Goal: Information Seeking & Learning: Learn about a topic

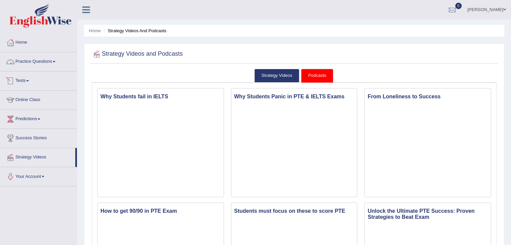
click at [39, 65] on link "Practice Questions" at bounding box center [38, 60] width 77 height 17
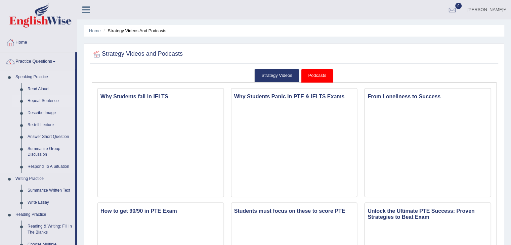
click at [39, 103] on link "Repeat Sentence" at bounding box center [50, 101] width 51 height 12
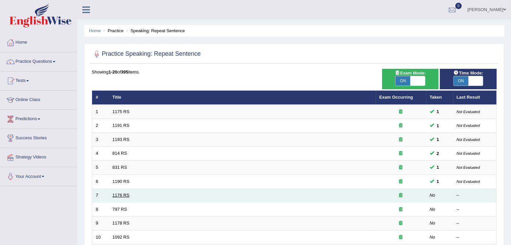
click at [125, 194] on link "1176 RS" at bounding box center [120, 195] width 17 height 5
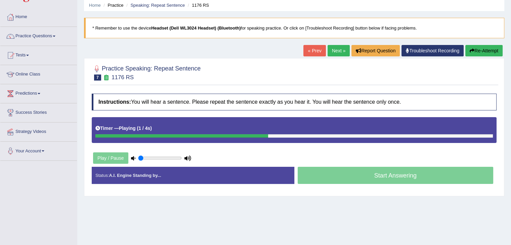
scroll to position [26, 0]
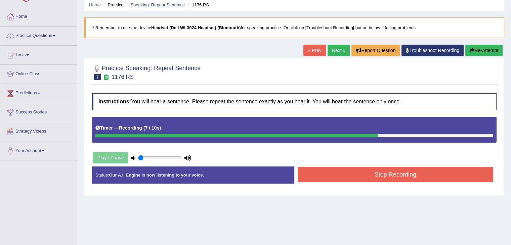
click at [327, 174] on button "Stop Recording" at bounding box center [395, 174] width 196 height 15
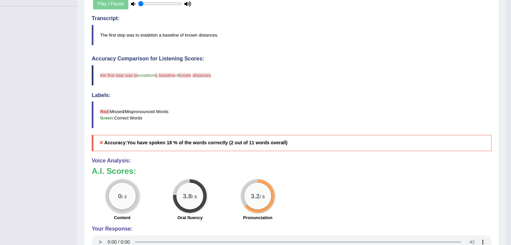
scroll to position [0, 0]
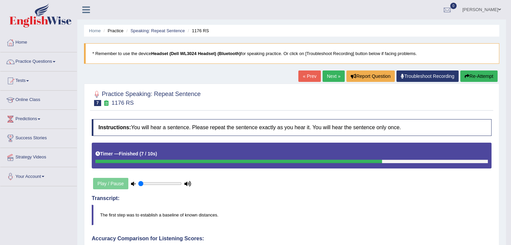
click at [332, 77] on link "Next »" at bounding box center [333, 75] width 22 height 11
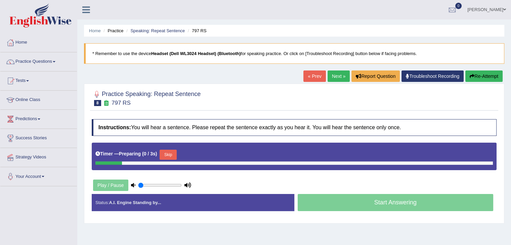
click at [332, 77] on link "Next »" at bounding box center [338, 75] width 22 height 11
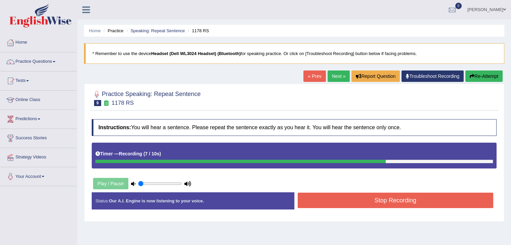
click at [364, 200] on button "Stop Recording" at bounding box center [395, 200] width 196 height 15
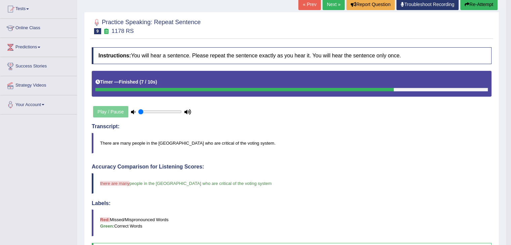
scroll to position [50, 0]
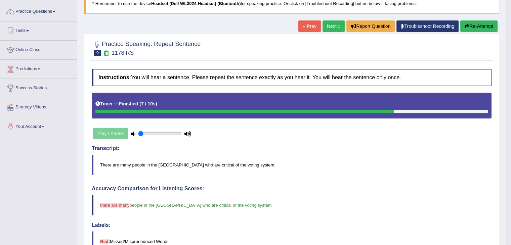
click at [327, 29] on link "Next »" at bounding box center [333, 25] width 22 height 11
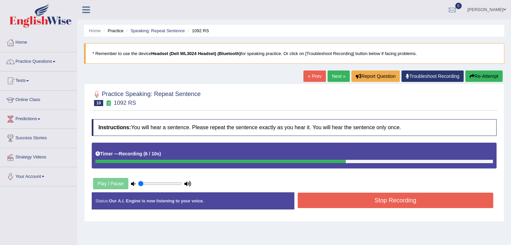
click at [353, 206] on button "Stop Recording" at bounding box center [395, 200] width 196 height 15
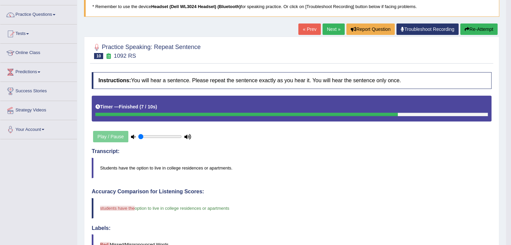
scroll to position [46, 0]
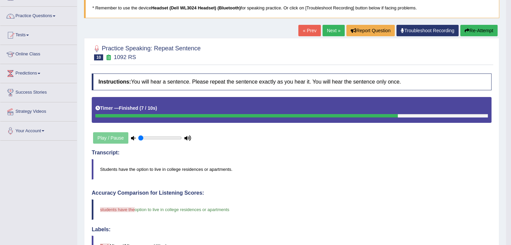
click at [327, 32] on link "Next »" at bounding box center [333, 30] width 22 height 11
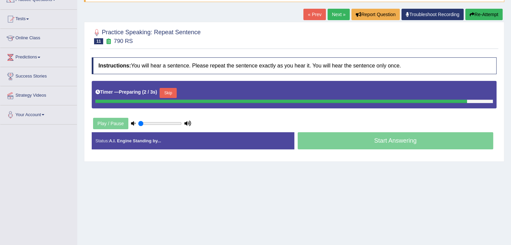
scroll to position [77, 0]
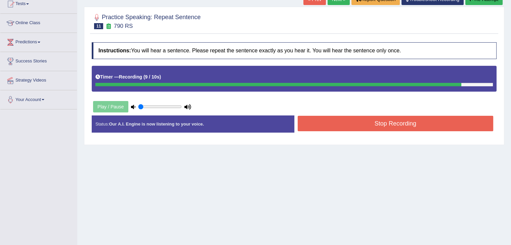
click at [416, 128] on button "Stop Recording" at bounding box center [395, 123] width 196 height 15
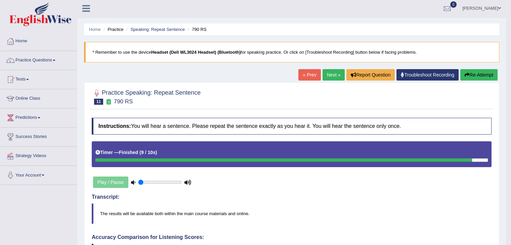
scroll to position [0, 0]
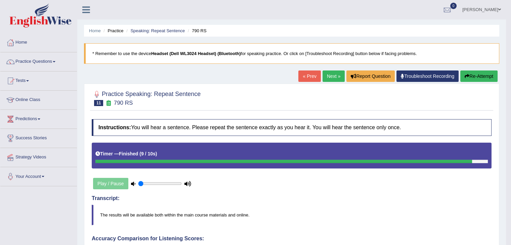
click at [335, 74] on link "Next »" at bounding box center [333, 75] width 22 height 11
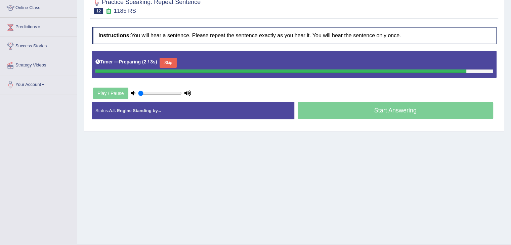
scroll to position [107, 0]
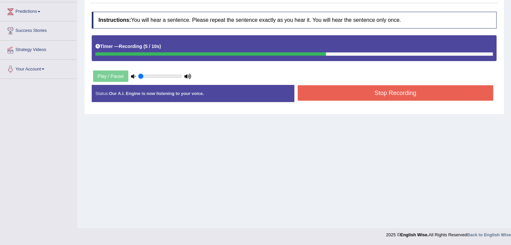
click at [397, 89] on button "Stop Recording" at bounding box center [395, 92] width 196 height 15
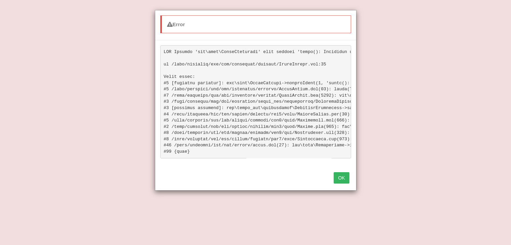
click at [337, 184] on button "OK" at bounding box center [340, 177] width 15 height 11
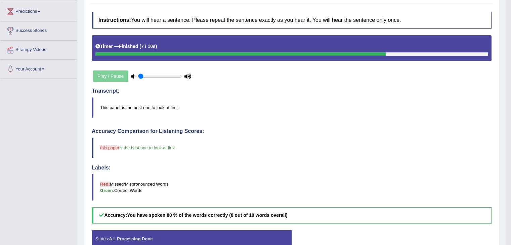
scroll to position [143, 0]
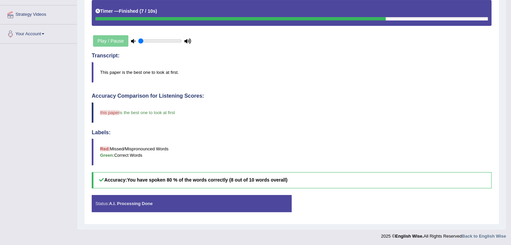
click at [430, 101] on div "Accuracy Comparison for Listening Scores: this paper what is the best one to lo…" at bounding box center [291, 140] width 399 height 95
click at [197, 202] on div "Status: A.I. Processing Done" at bounding box center [192, 203] width 200 height 17
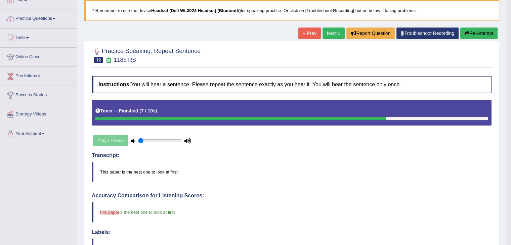
scroll to position [13, 0]
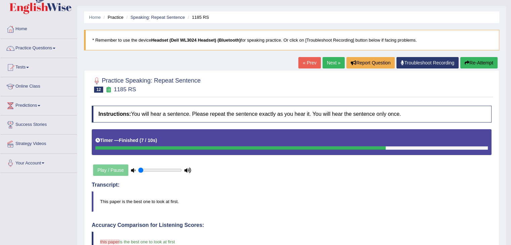
click at [470, 59] on button "Re-Attempt" at bounding box center [478, 62] width 37 height 11
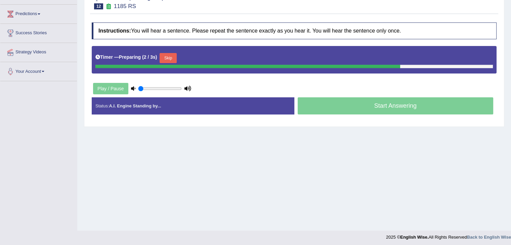
scroll to position [107, 0]
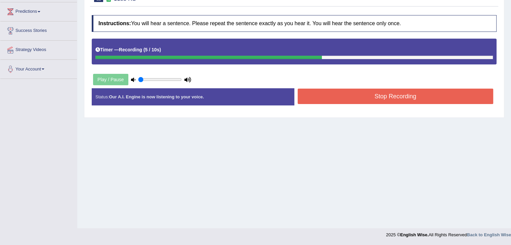
click at [421, 89] on button "Stop Recording" at bounding box center [395, 96] width 196 height 15
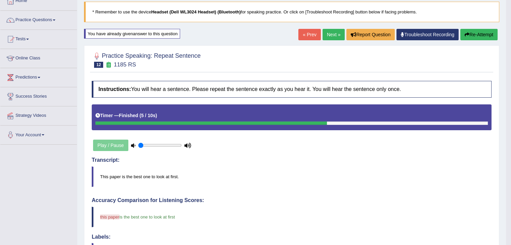
scroll to position [22, 0]
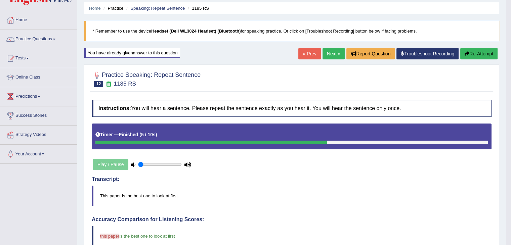
click at [329, 53] on link "Next »" at bounding box center [333, 53] width 22 height 11
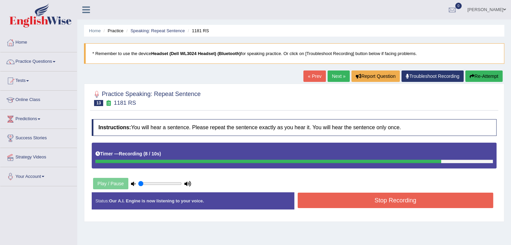
click at [366, 199] on button "Stop Recording" at bounding box center [395, 200] width 196 height 15
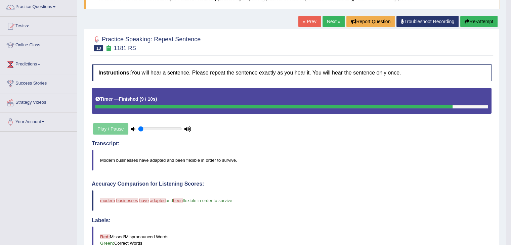
scroll to position [51, 0]
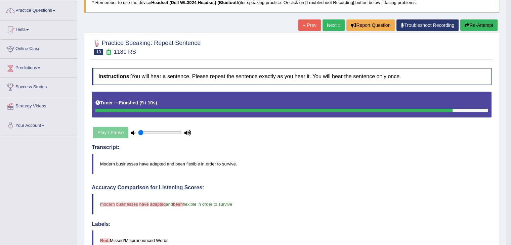
click at [326, 23] on link "Next »" at bounding box center [333, 24] width 22 height 11
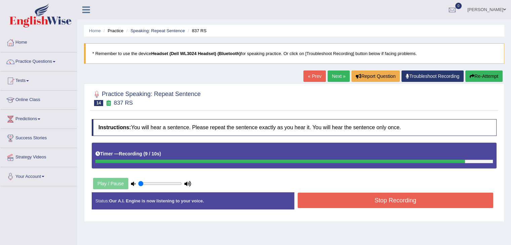
click at [345, 198] on button "Stop Recording" at bounding box center [395, 200] width 196 height 15
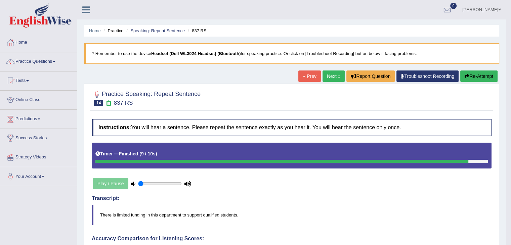
click at [323, 78] on link "Next »" at bounding box center [333, 75] width 22 height 11
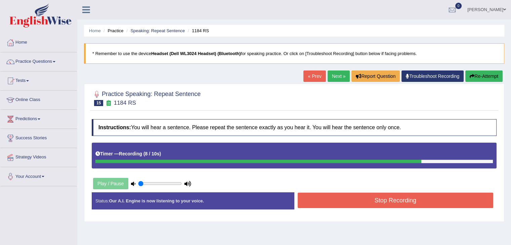
click at [400, 199] on button "Stop Recording" at bounding box center [395, 200] width 196 height 15
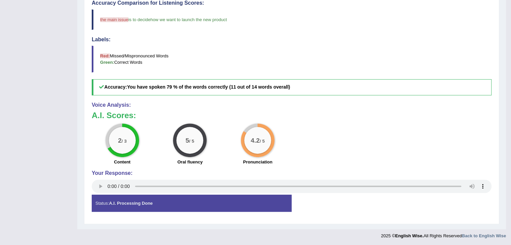
scroll to position [21, 0]
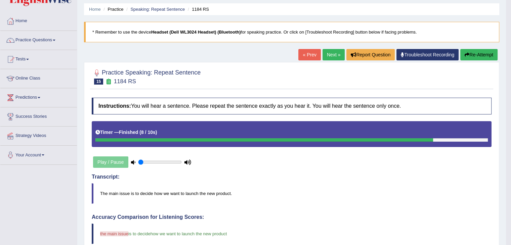
click at [328, 53] on link "Next »" at bounding box center [333, 54] width 22 height 11
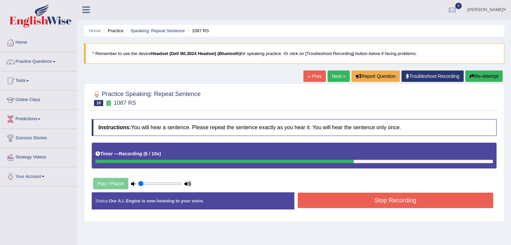
click at [382, 193] on button "Stop Recording" at bounding box center [395, 200] width 196 height 15
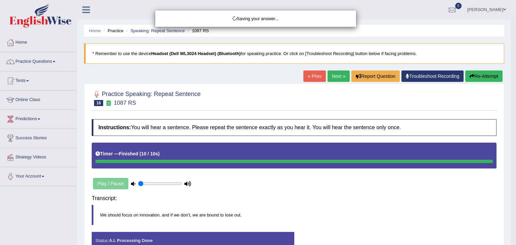
click at [510, 67] on div "Saving your answer..." at bounding box center [258, 122] width 516 height 245
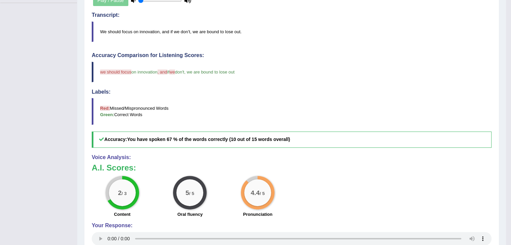
scroll to position [198, 0]
